Goal: Task Accomplishment & Management: Use online tool/utility

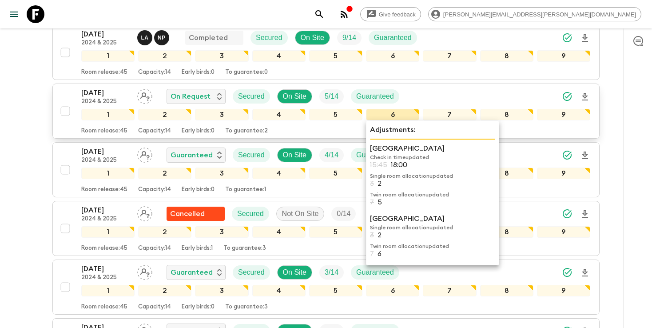
scroll to position [148, 0]
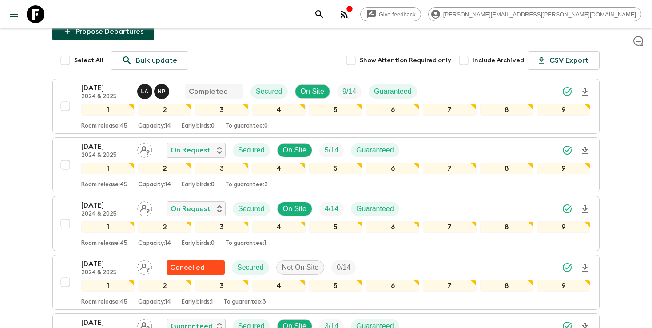
scroll to position [94, 0]
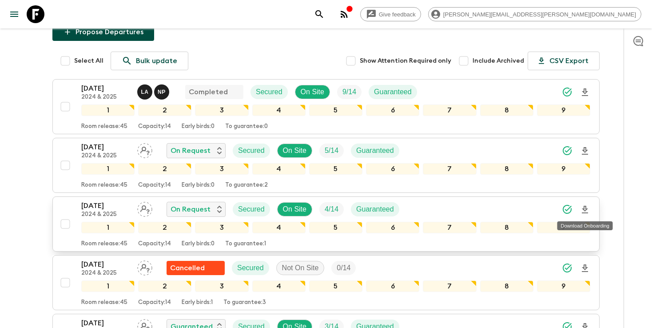
click at [586, 211] on icon "Download Onboarding" at bounding box center [585, 209] width 11 height 11
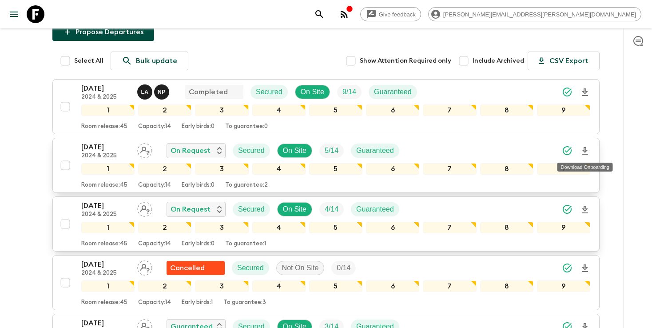
click at [585, 152] on icon "Download Onboarding" at bounding box center [585, 151] width 6 height 8
click at [425, 211] on div "[DATE] 2024 & 2025 On Request Secured On Site 4 / 14 Guaranteed" at bounding box center [335, 209] width 509 height 18
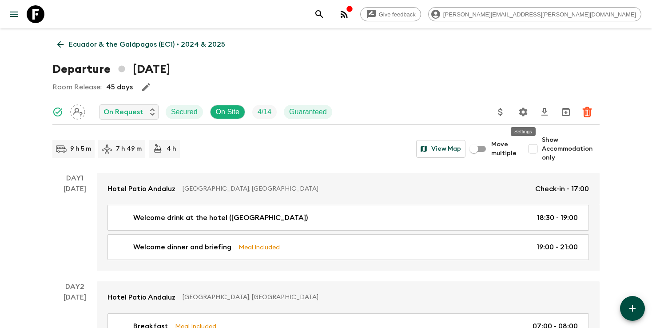
click at [521, 108] on icon "Settings" at bounding box center [523, 112] width 11 height 11
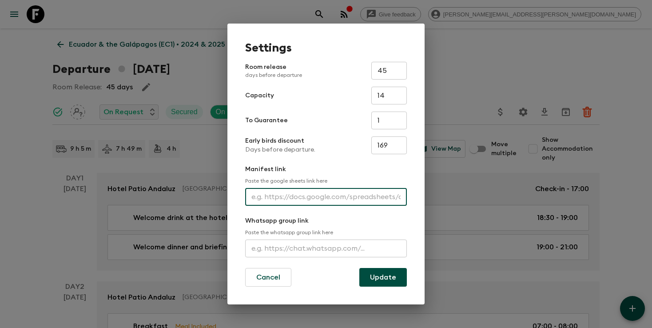
click at [272, 195] on input "text" at bounding box center [326, 197] width 162 height 18
paste input "[URL][DOMAIN_NAME]"
type input "[URL][DOMAIN_NAME]"
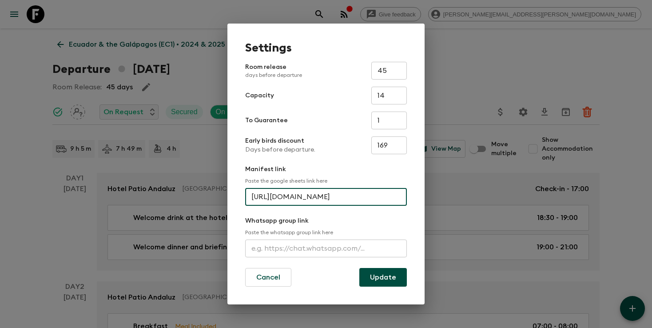
click at [382, 283] on button "Update" at bounding box center [384, 277] width 48 height 19
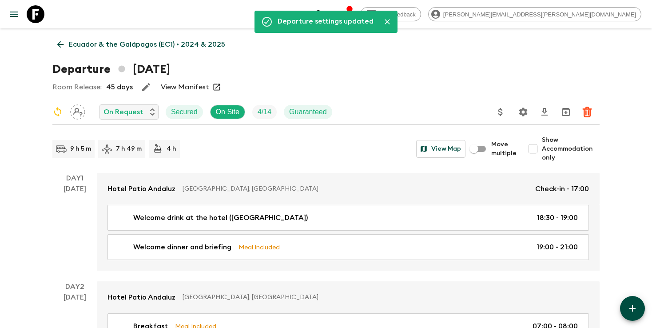
click at [325, 14] on icon "search adventures" at bounding box center [319, 14] width 11 height 11
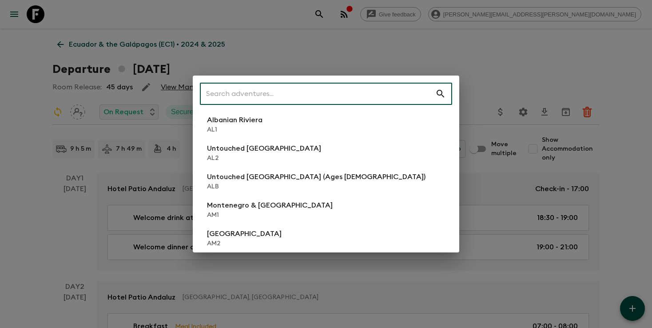
click at [364, 92] on input "text" at bounding box center [318, 93] width 236 height 25
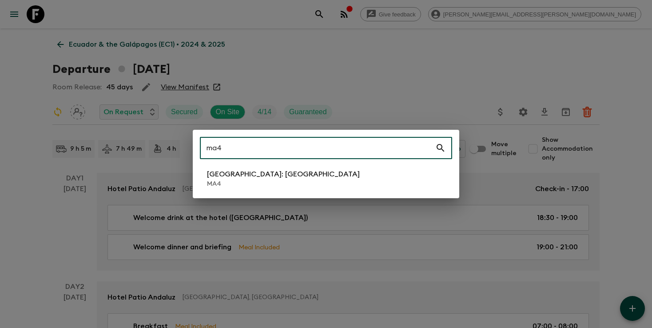
type input "ma4"
click at [298, 179] on li "[GEOGRAPHIC_DATA]: [GEOGRAPHIC_DATA] MA4" at bounding box center [326, 178] width 252 height 25
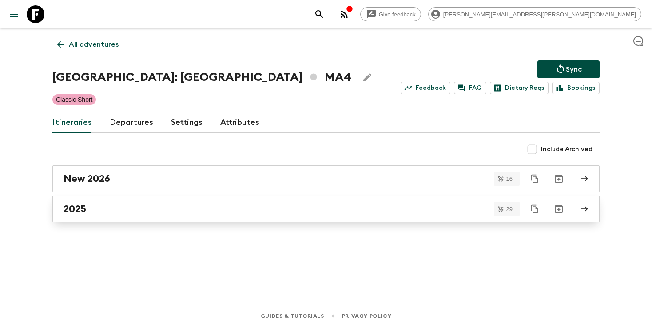
click at [260, 218] on link "2025" at bounding box center [326, 209] width 548 height 27
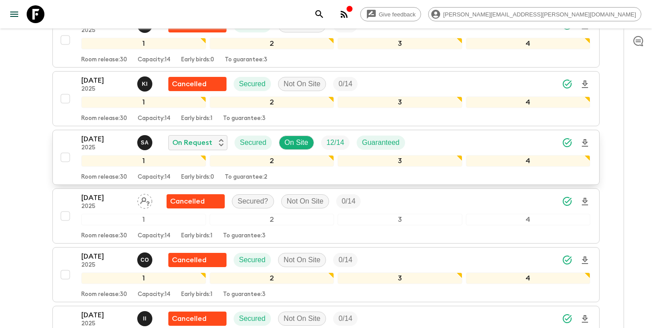
scroll to position [919, 0]
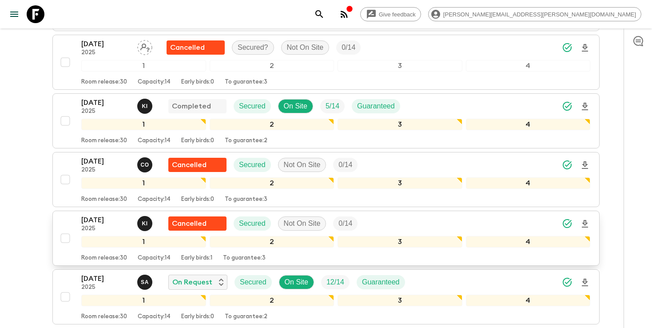
click at [64, 229] on input "checkbox" at bounding box center [65, 238] width 18 height 18
checkbox input "true"
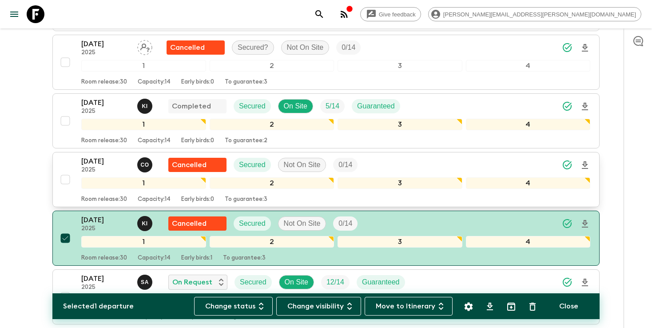
click at [66, 171] on input "checkbox" at bounding box center [65, 180] width 18 height 18
checkbox input "true"
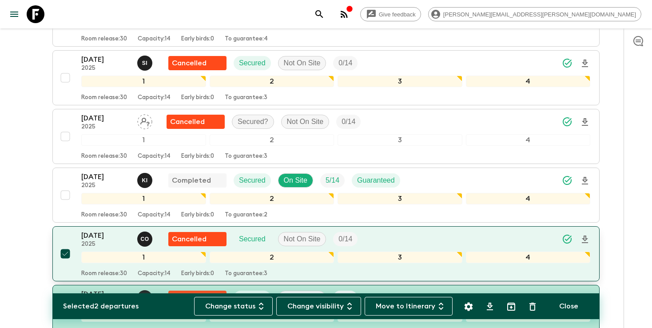
scroll to position [842, 0]
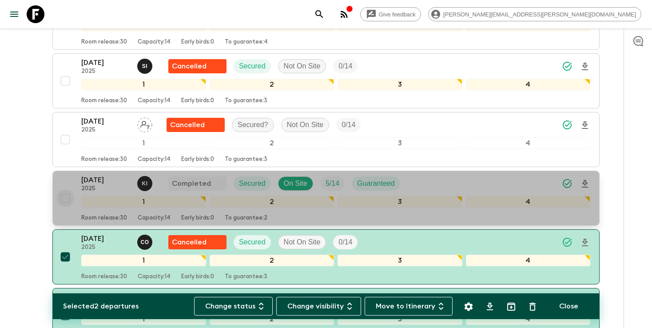
click at [65, 189] on input "checkbox" at bounding box center [65, 198] width 18 height 18
checkbox input "true"
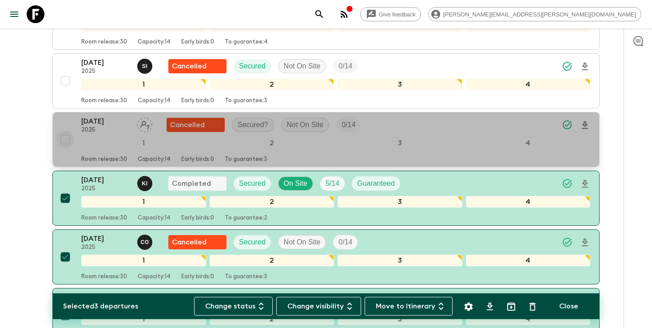
click at [65, 131] on input "checkbox" at bounding box center [65, 140] width 18 height 18
checkbox input "true"
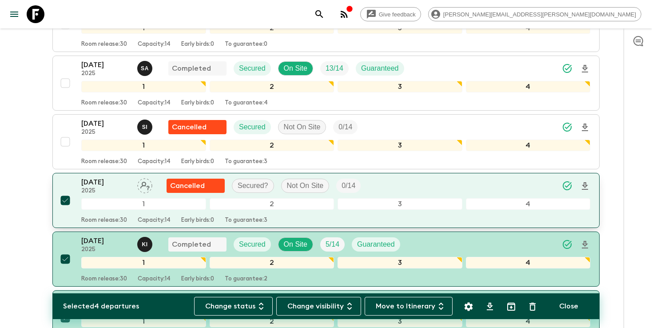
scroll to position [771, 0]
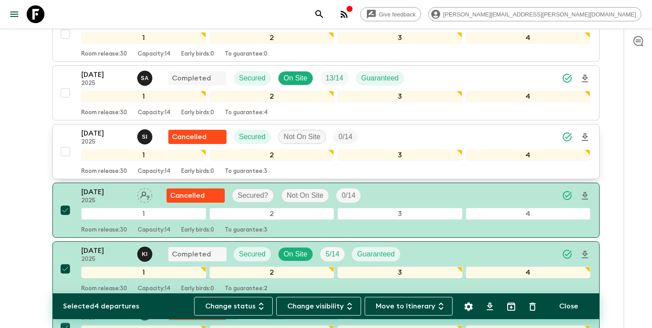
click at [64, 143] on input "checkbox" at bounding box center [65, 152] width 18 height 18
checkbox input "true"
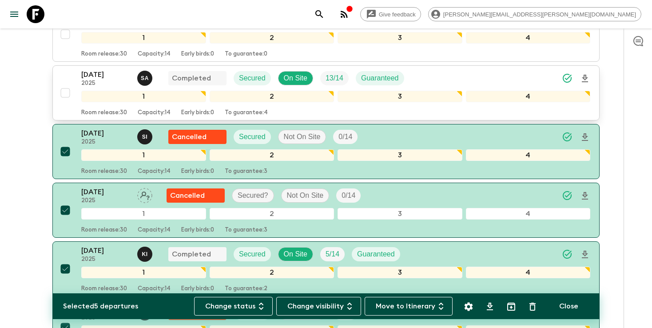
click at [64, 84] on input "checkbox" at bounding box center [65, 93] width 18 height 18
checkbox input "true"
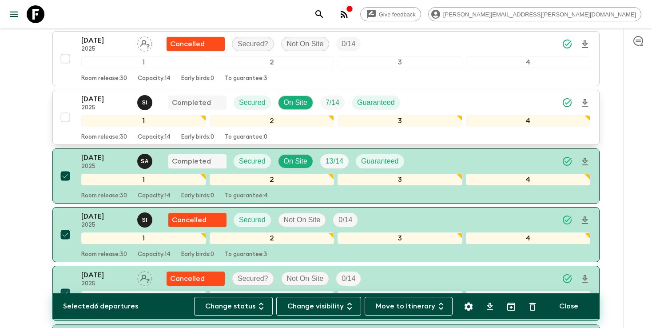
click at [62, 108] on input "checkbox" at bounding box center [65, 117] width 18 height 18
checkbox input "true"
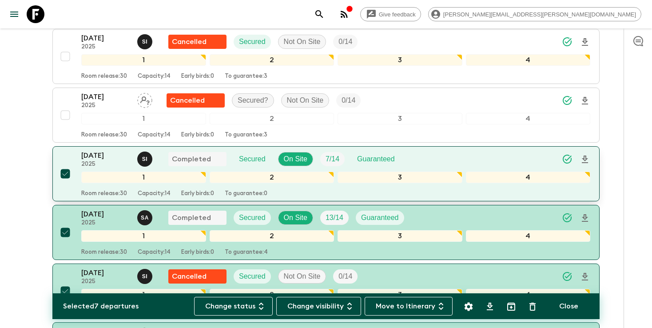
click at [62, 106] on input "checkbox" at bounding box center [65, 115] width 18 height 18
checkbox input "true"
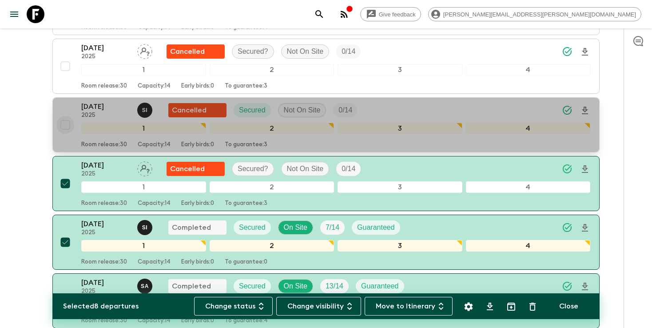
click at [62, 116] on input "checkbox" at bounding box center [65, 125] width 18 height 18
checkbox input "true"
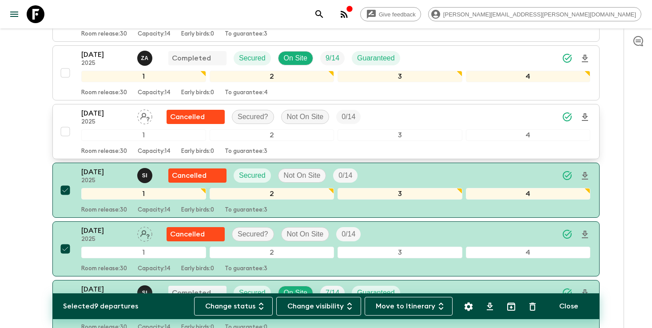
click at [63, 123] on input "checkbox" at bounding box center [65, 132] width 18 height 18
checkbox input "true"
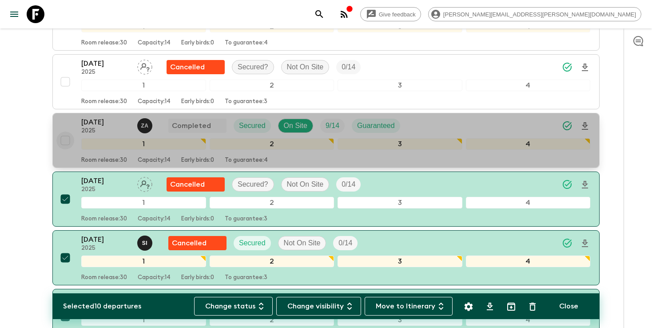
click at [64, 132] on input "checkbox" at bounding box center [65, 141] width 18 height 18
checkbox input "true"
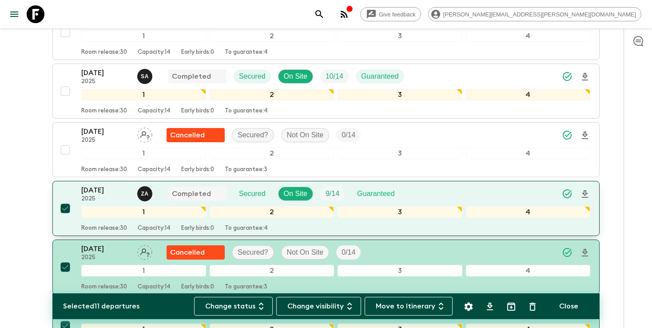
scroll to position [355, 0]
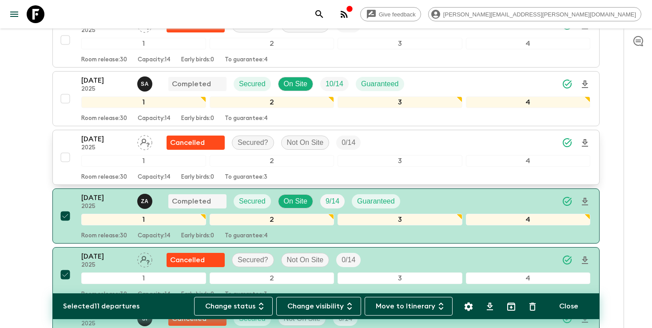
click at [63, 148] on input "checkbox" at bounding box center [65, 157] width 18 height 18
checkbox input "true"
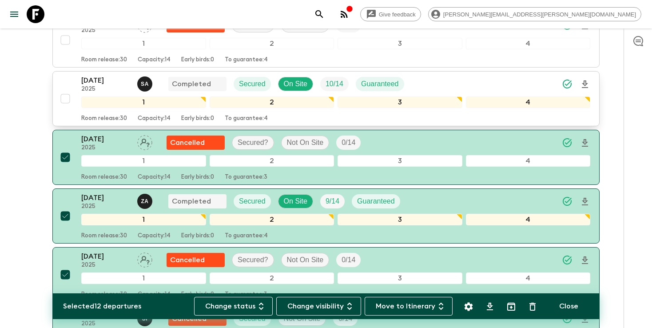
click at [65, 90] on input "checkbox" at bounding box center [65, 99] width 18 height 18
checkbox input "true"
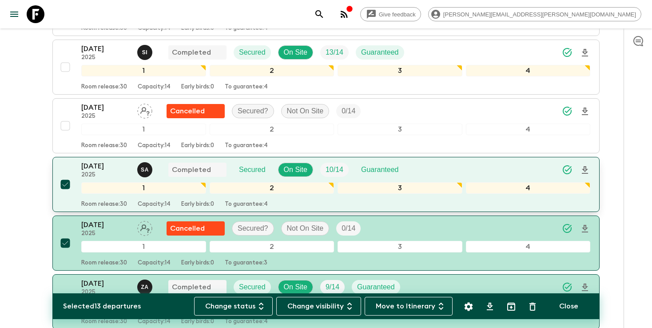
scroll to position [268, 0]
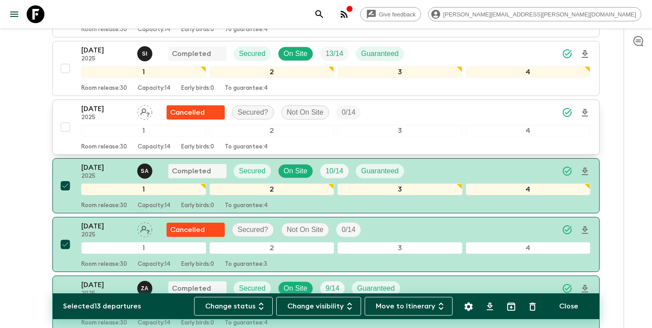
click at [64, 118] on input "checkbox" at bounding box center [65, 127] width 18 height 18
checkbox input "true"
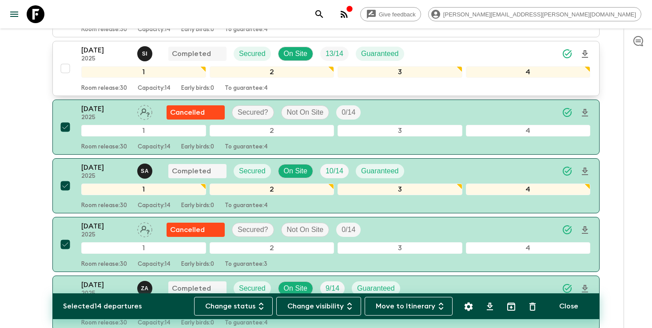
click at [69, 60] on input "checkbox" at bounding box center [65, 69] width 18 height 18
checkbox input "true"
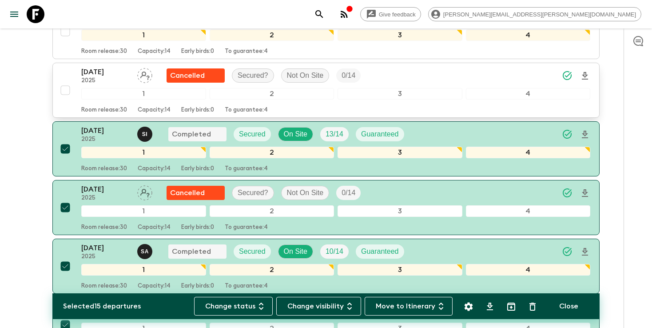
click at [62, 81] on input "checkbox" at bounding box center [65, 90] width 18 height 18
checkbox input "true"
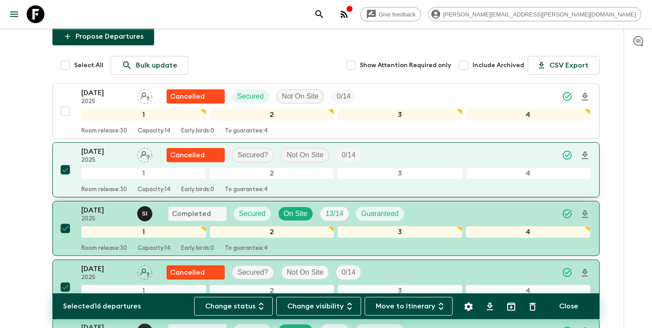
scroll to position [101, 0]
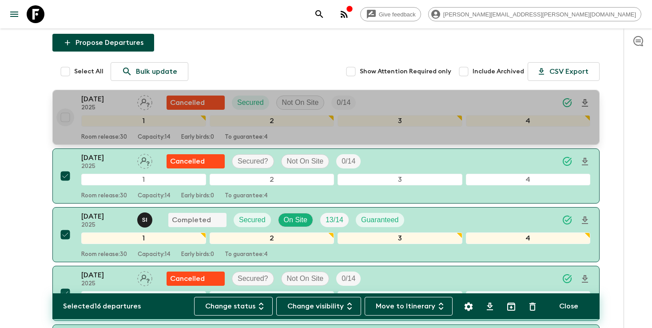
click at [63, 108] on input "checkbox" at bounding box center [65, 117] width 18 height 18
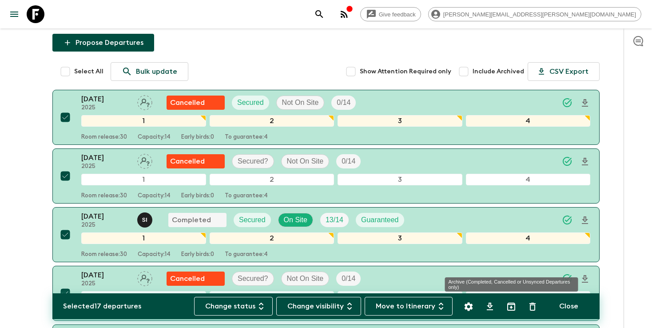
click at [513, 307] on icon "Archive (Completed, Cancelled or Unsynced Departures only)" at bounding box center [511, 306] width 11 height 11
checkbox input "false"
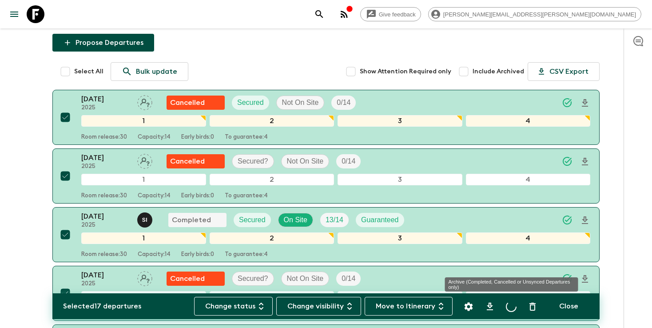
checkbox input "false"
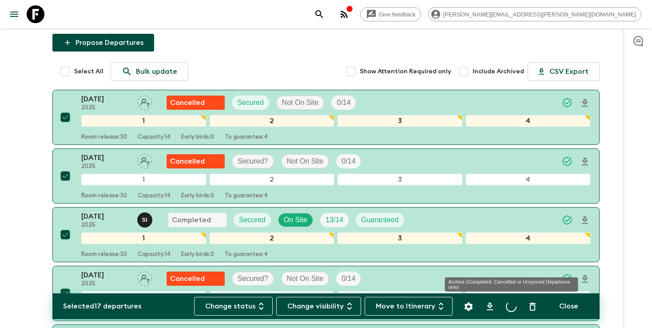
checkbox input "false"
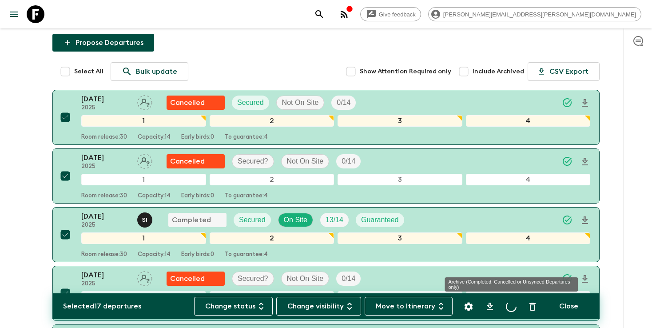
checkbox input "false"
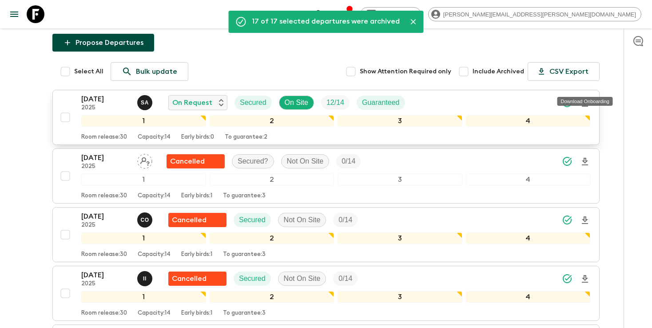
click at [585, 99] on icon "Download Onboarding" at bounding box center [585, 103] width 6 height 8
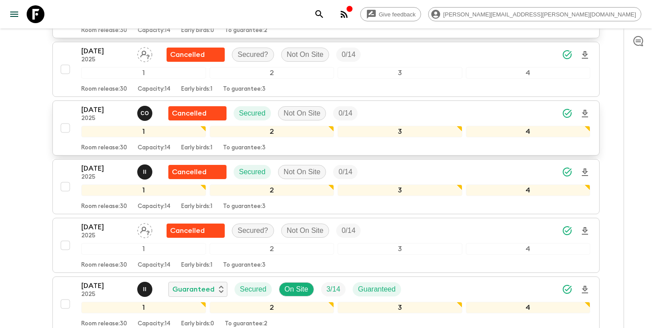
scroll to position [176, 0]
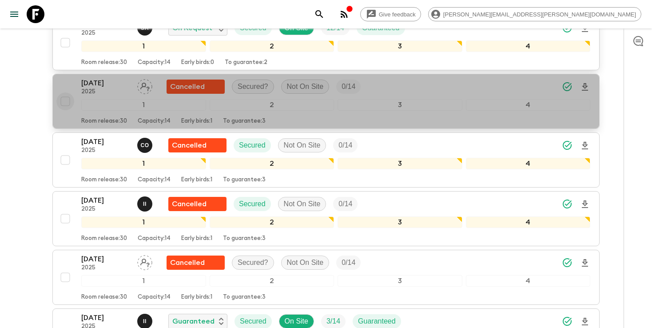
click at [63, 92] on input "checkbox" at bounding box center [65, 101] width 18 height 18
checkbox input "true"
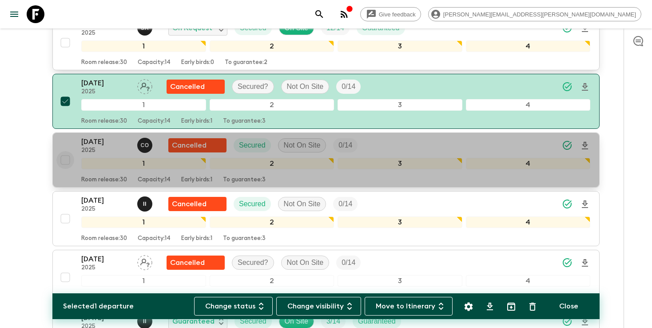
click at [63, 151] on input "checkbox" at bounding box center [65, 160] width 18 height 18
checkbox input "true"
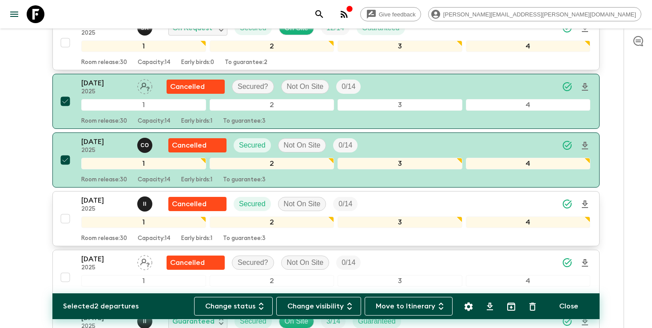
click at [64, 210] on input "checkbox" at bounding box center [65, 219] width 18 height 18
checkbox input "true"
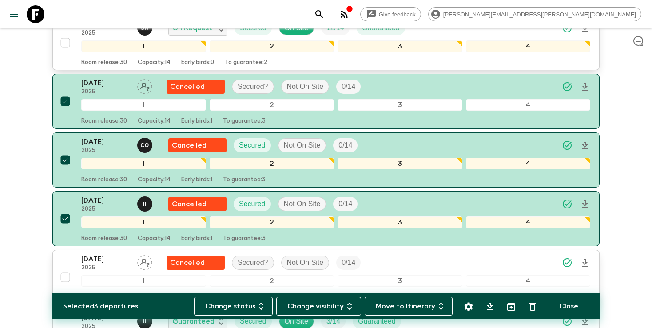
click at [65, 268] on input "checkbox" at bounding box center [65, 277] width 18 height 18
checkbox input "true"
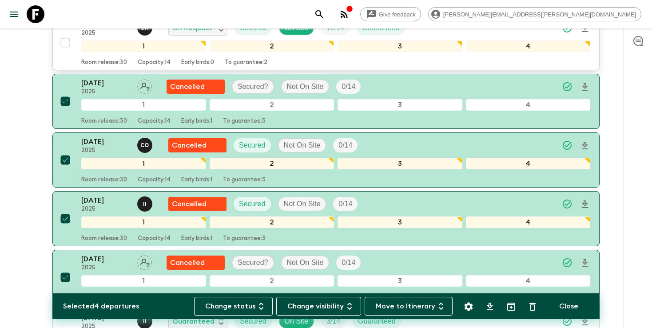
scroll to position [178, 0]
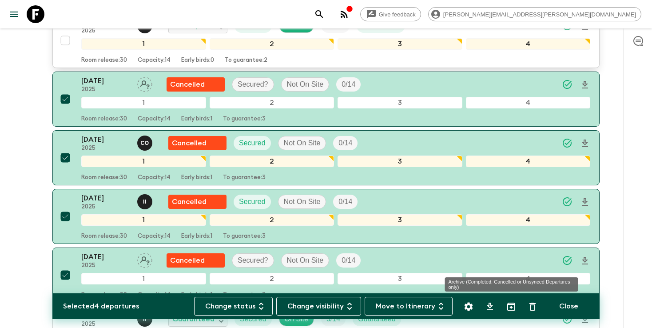
click at [512, 309] on icon "Archive (Completed, Cancelled or Unsynced Departures only)" at bounding box center [511, 306] width 11 height 11
checkbox input "false"
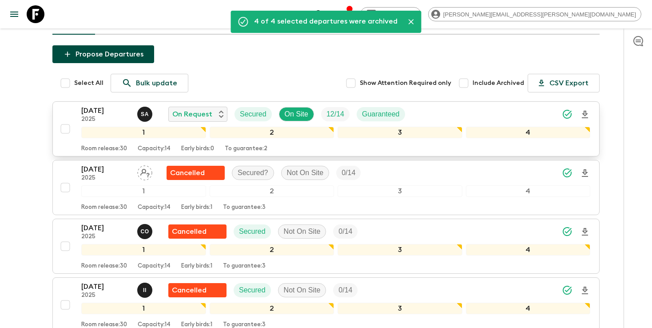
scroll to position [89, 0]
